Goal: Communication & Community: Answer question/provide support

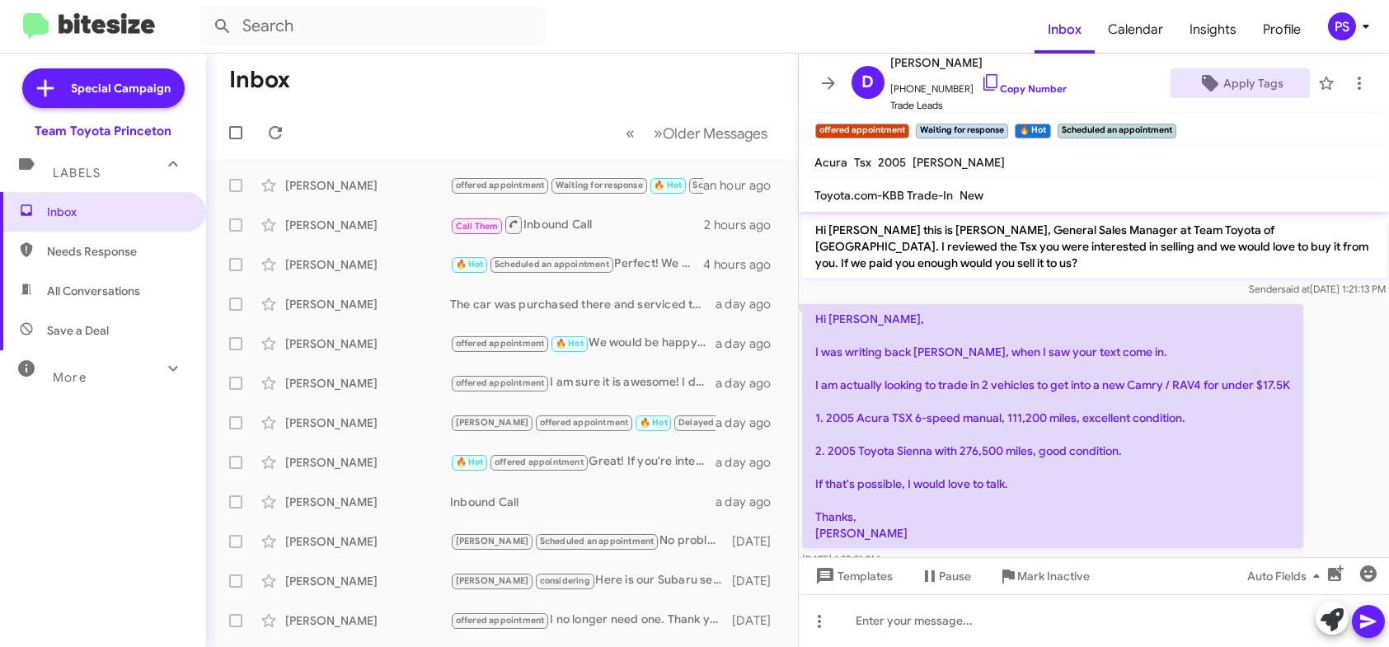
click at [341, 3] on mat-toolbar "Inbox Calendar Insights Profile PS" at bounding box center [694, 26] width 1389 height 53
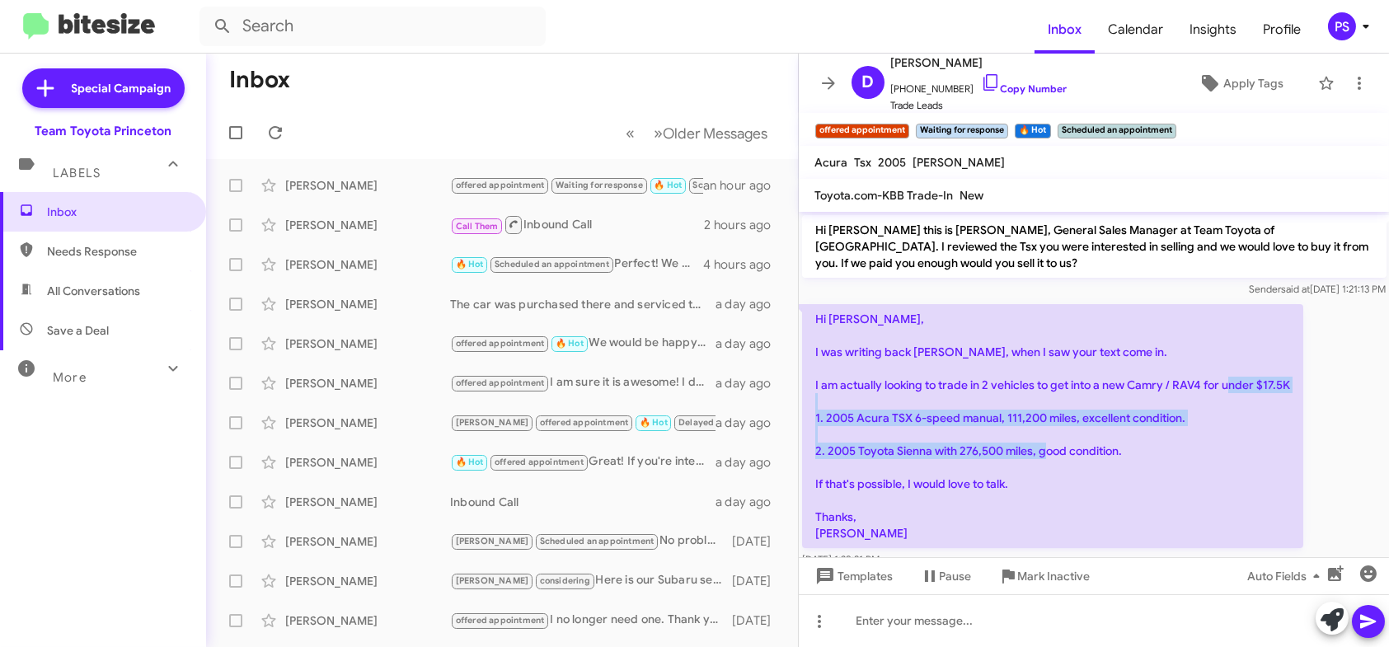
drag, startPoint x: 819, startPoint y: 418, endPoint x: 1173, endPoint y: 451, distance: 356.0
click at [1173, 451] on p "Hi [PERSON_NAME], I was writing back [PERSON_NAME], when I saw your text come i…" at bounding box center [1052, 426] width 501 height 244
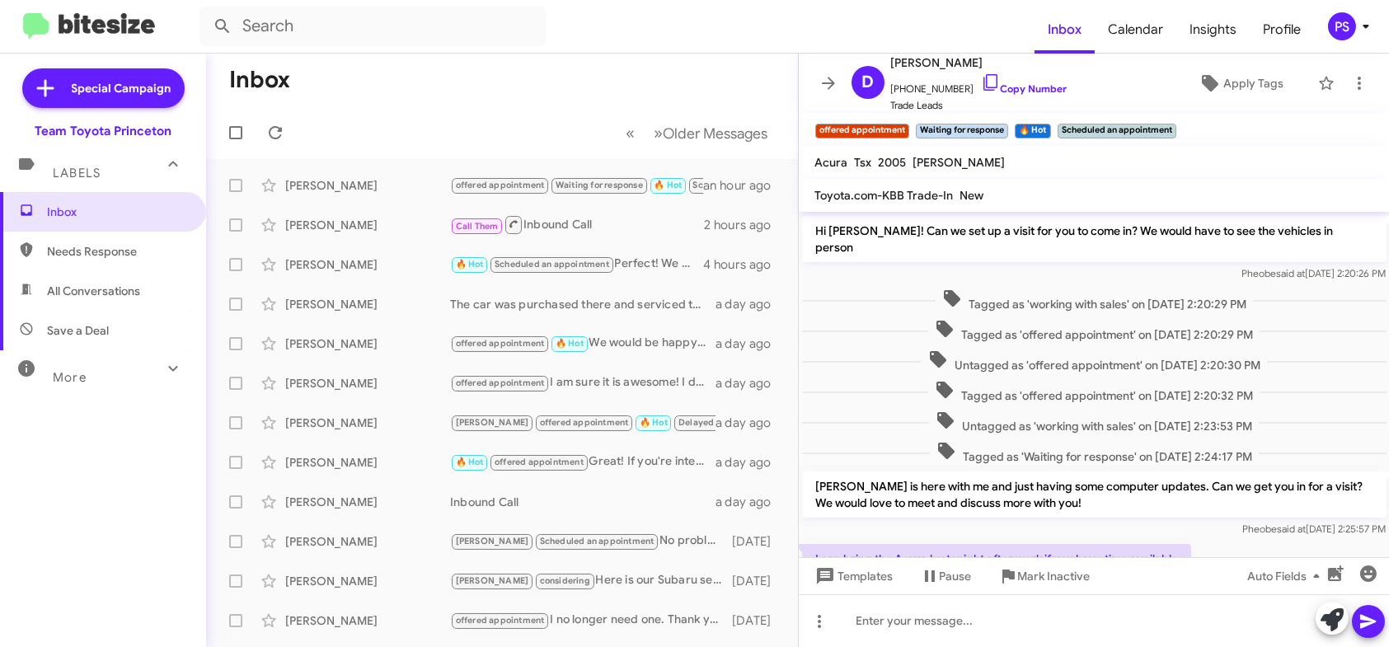
scroll to position [50, 0]
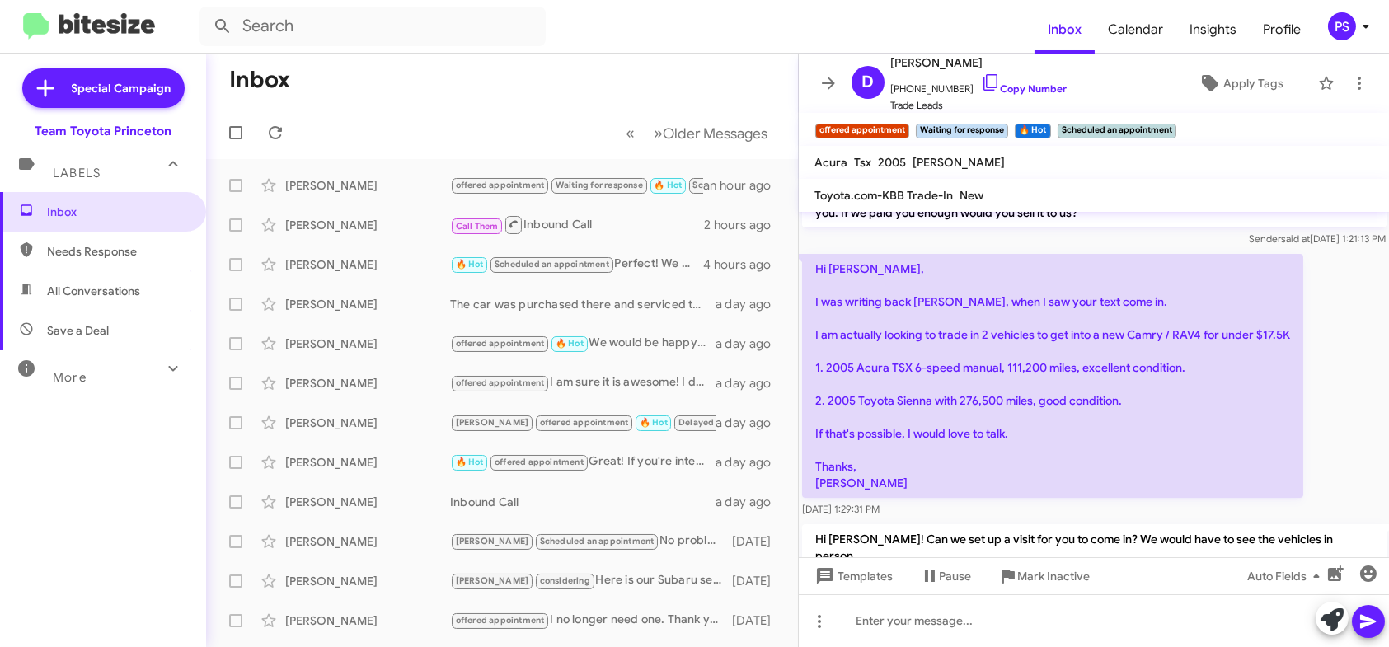
click at [1199, 438] on p "Hi [PERSON_NAME], I was writing back [PERSON_NAME], when I saw your text come i…" at bounding box center [1052, 376] width 501 height 244
drag, startPoint x: 1214, startPoint y: 401, endPoint x: 966, endPoint y: 399, distance: 248.1
click at [966, 399] on p "Hi [PERSON_NAME], I was writing back [PERSON_NAME], when I saw your text come i…" at bounding box center [1052, 376] width 501 height 244
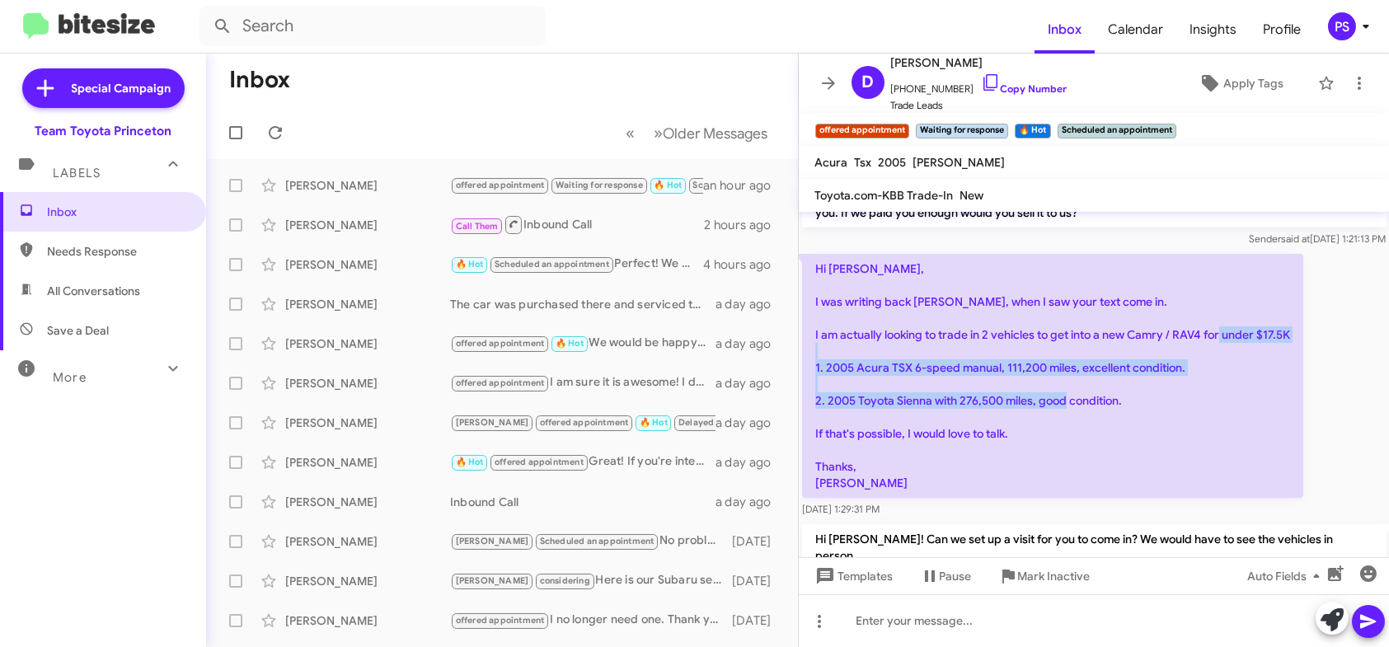
drag, startPoint x: 828, startPoint y: 359, endPoint x: 1122, endPoint y: 412, distance: 299.1
click at [1122, 412] on p "Hi [PERSON_NAME], I was writing back [PERSON_NAME], when I saw your text come i…" at bounding box center [1052, 376] width 501 height 244
click at [1124, 411] on p "Hi [PERSON_NAME], I was writing back [PERSON_NAME], when I saw your text come i…" at bounding box center [1052, 376] width 501 height 244
click at [1139, 396] on p "Hi [PERSON_NAME], I was writing back [PERSON_NAME], when I saw your text come i…" at bounding box center [1052, 376] width 501 height 244
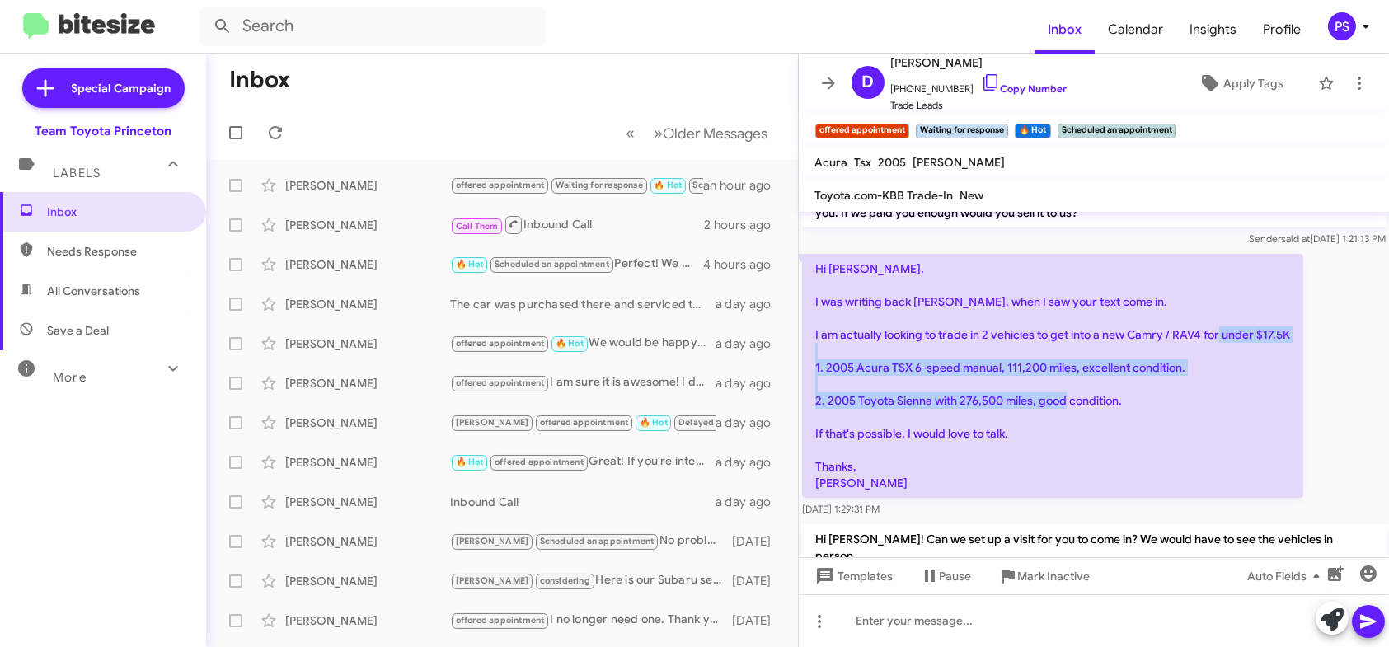
click at [1137, 390] on p "Hi [PERSON_NAME], I was writing back [PERSON_NAME], when I saw your text come i…" at bounding box center [1052, 376] width 501 height 244
drag, startPoint x: 1002, startPoint y: 442, endPoint x: 823, endPoint y: 366, distance: 195.0
click at [823, 366] on p "Hi [PERSON_NAME], I was writing back [PERSON_NAME], when I saw your text come i…" at bounding box center [1052, 376] width 501 height 244
drag, startPoint x: 820, startPoint y: 366, endPoint x: 1250, endPoint y: 407, distance: 432.3
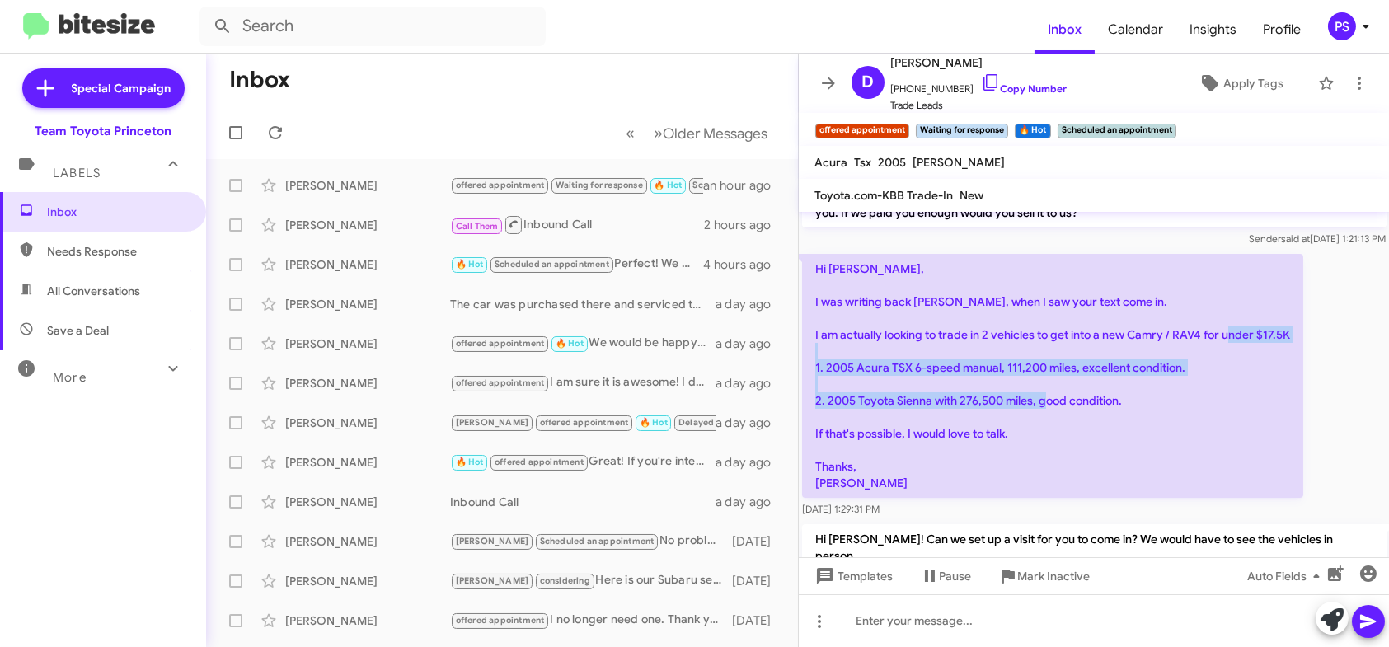
click at [1250, 407] on p "Hi [PERSON_NAME], I was writing back [PERSON_NAME], when I saw your text come i…" at bounding box center [1052, 376] width 501 height 244
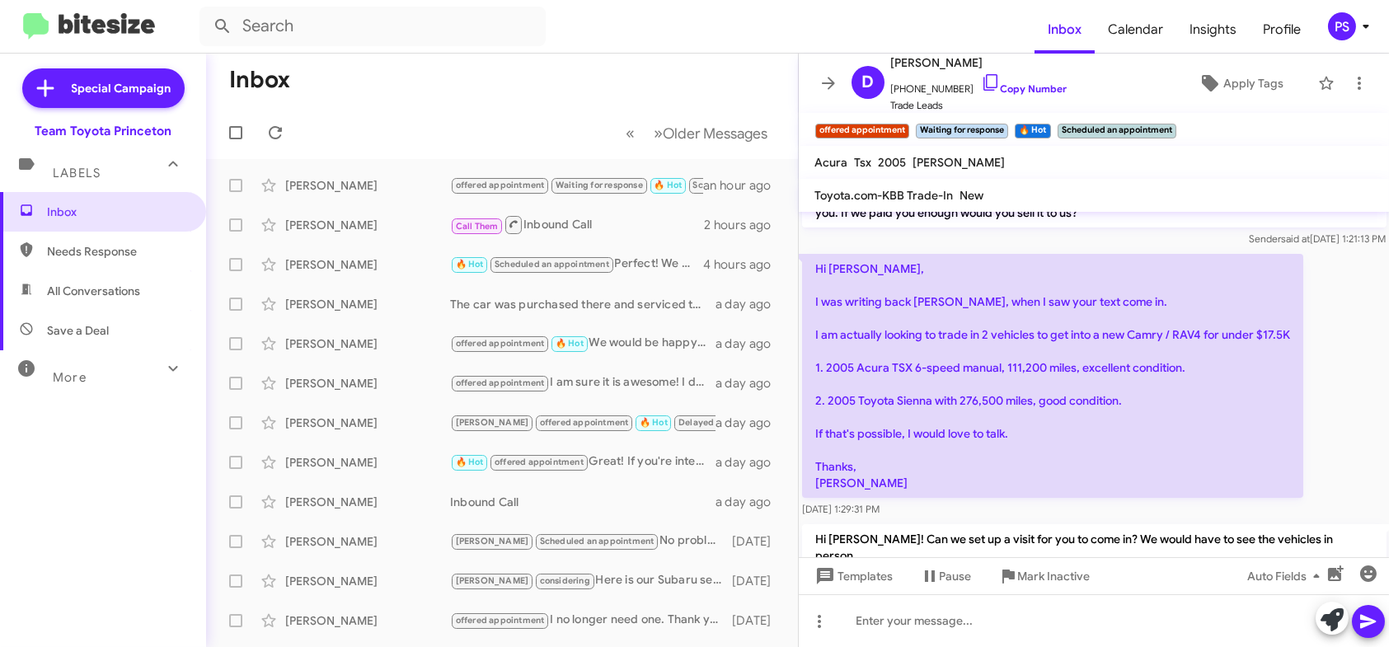
click at [1323, 476] on div "Hi [PERSON_NAME], I was writing back [PERSON_NAME], when I saw your text come i…" at bounding box center [1094, 386] width 591 height 270
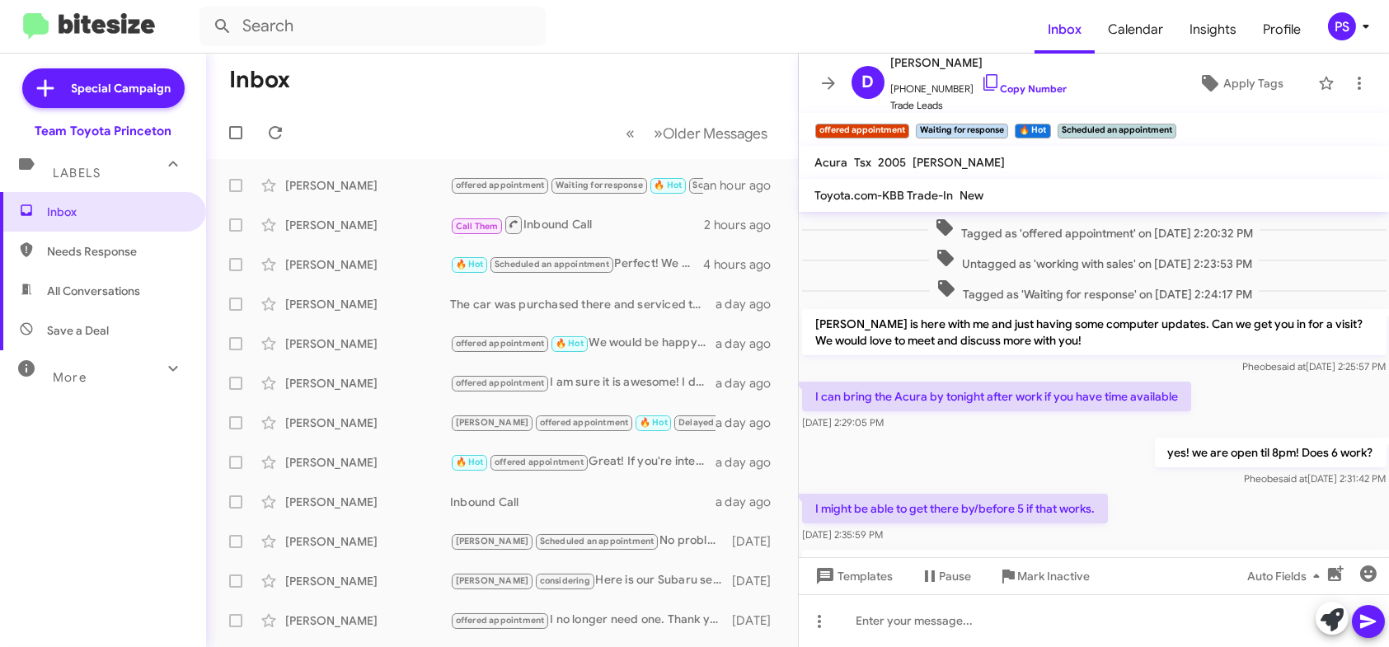
scroll to position [627, 0]
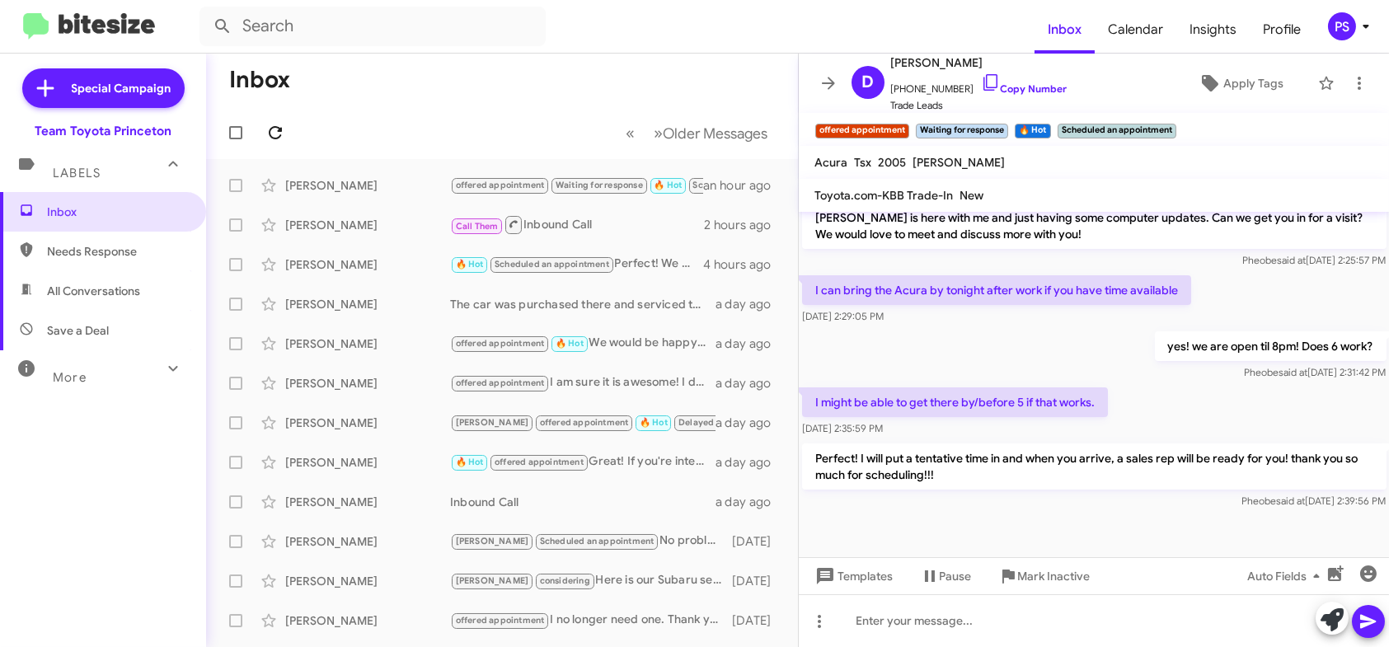
click at [276, 134] on icon at bounding box center [275, 133] width 20 height 20
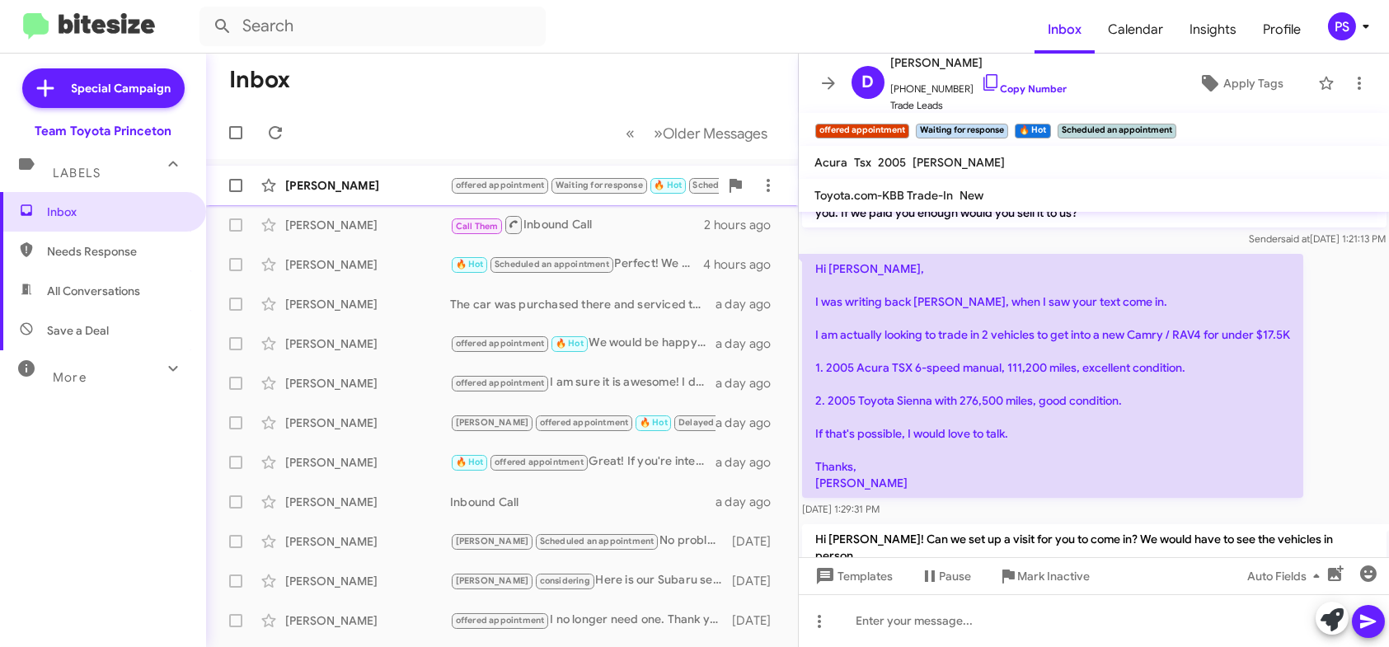
scroll to position [0, 0]
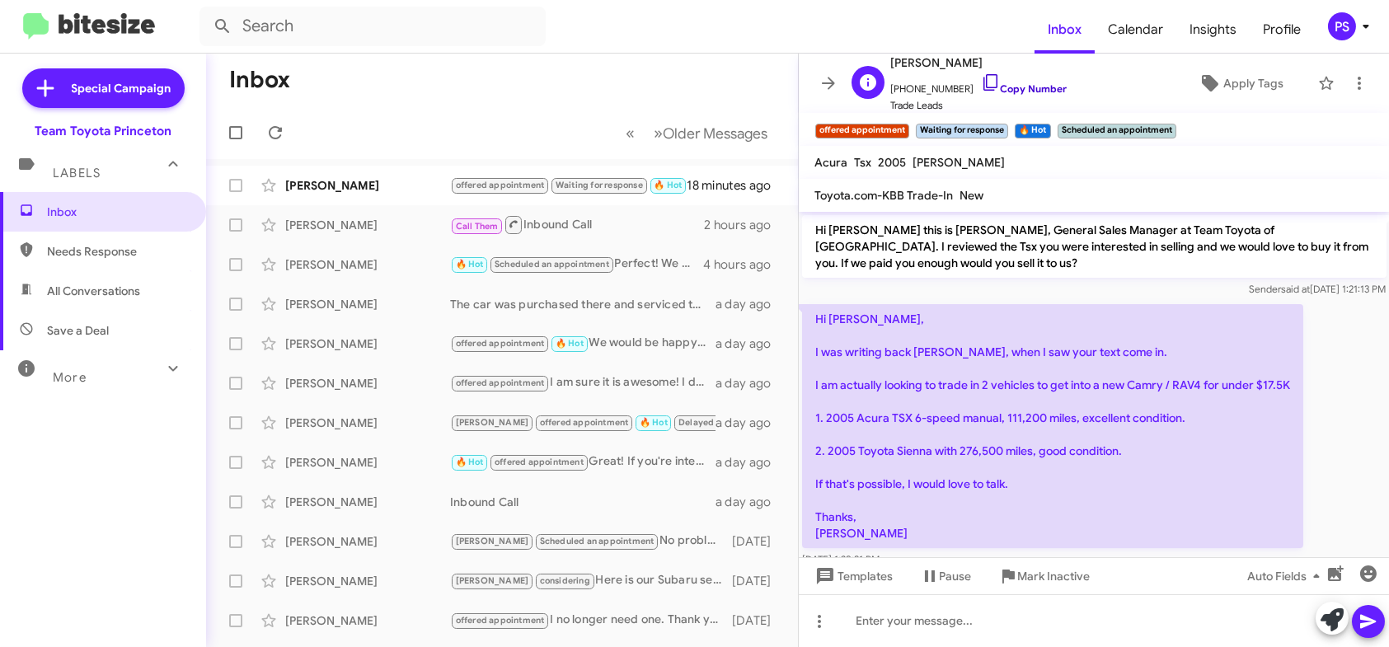
click at [981, 81] on icon at bounding box center [991, 83] width 20 height 20
